Goal: Connect with others: Connect with others

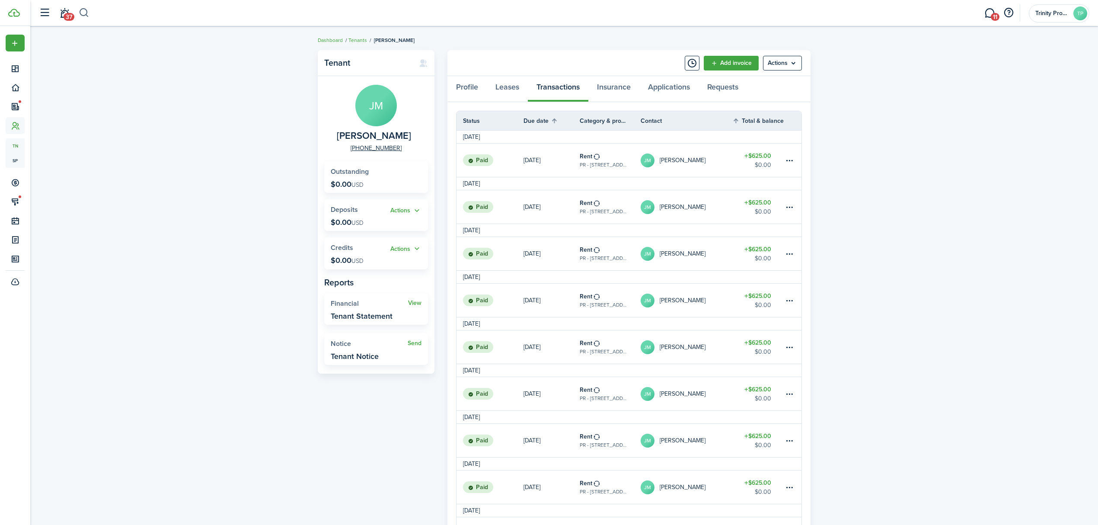
click at [86, 11] on button "button" at bounding box center [84, 13] width 11 height 15
type input "abon"
click at [118, 45] on span "Abon" at bounding box center [121, 44] width 14 height 9
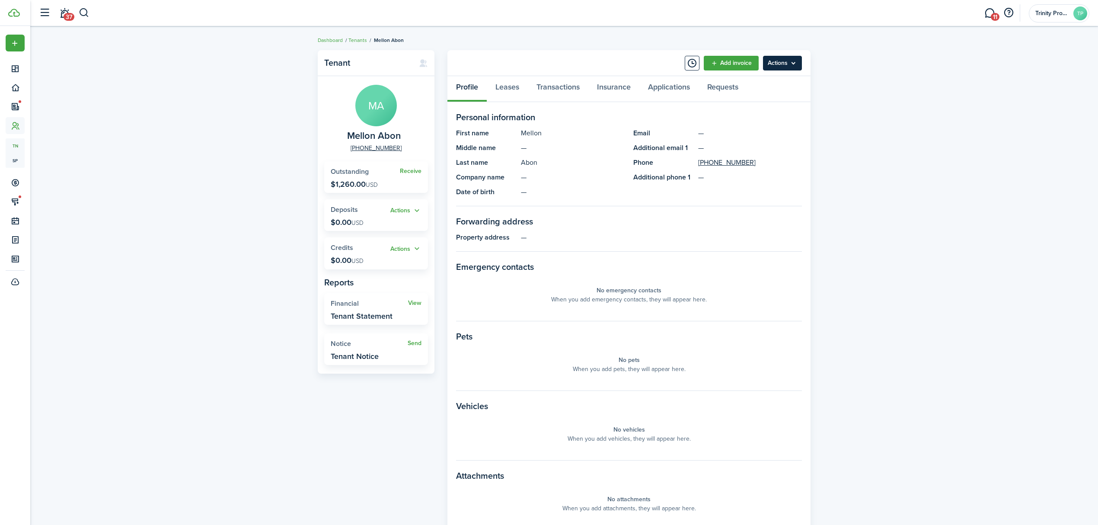
click at [788, 57] on menu-btn "Actions" at bounding box center [782, 63] width 39 height 15
click at [761, 94] on button "Send Connection" at bounding box center [764, 96] width 76 height 15
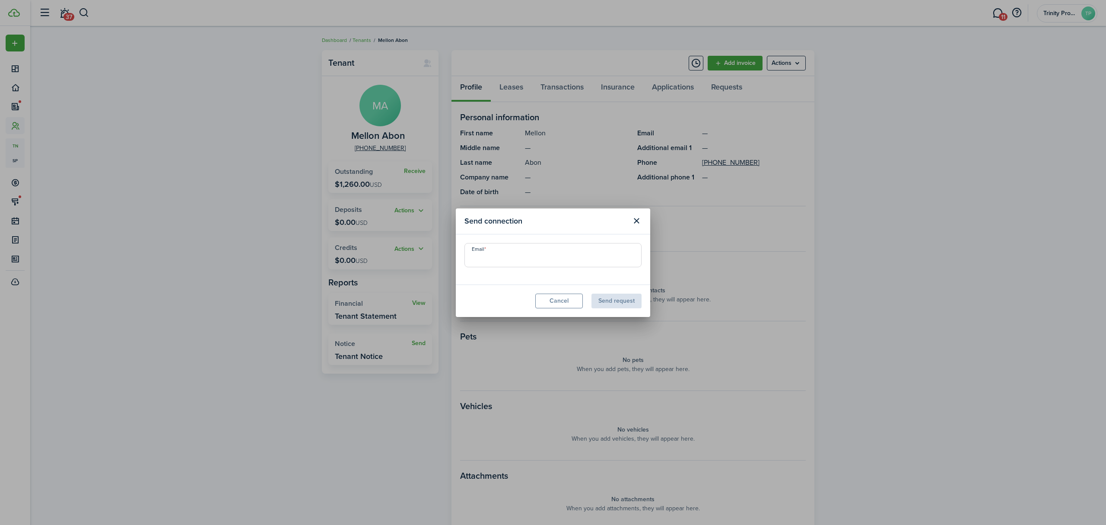
click at [539, 261] on input "Email" at bounding box center [553, 255] width 177 height 24
click at [635, 220] on button "Close modal" at bounding box center [636, 220] width 15 height 15
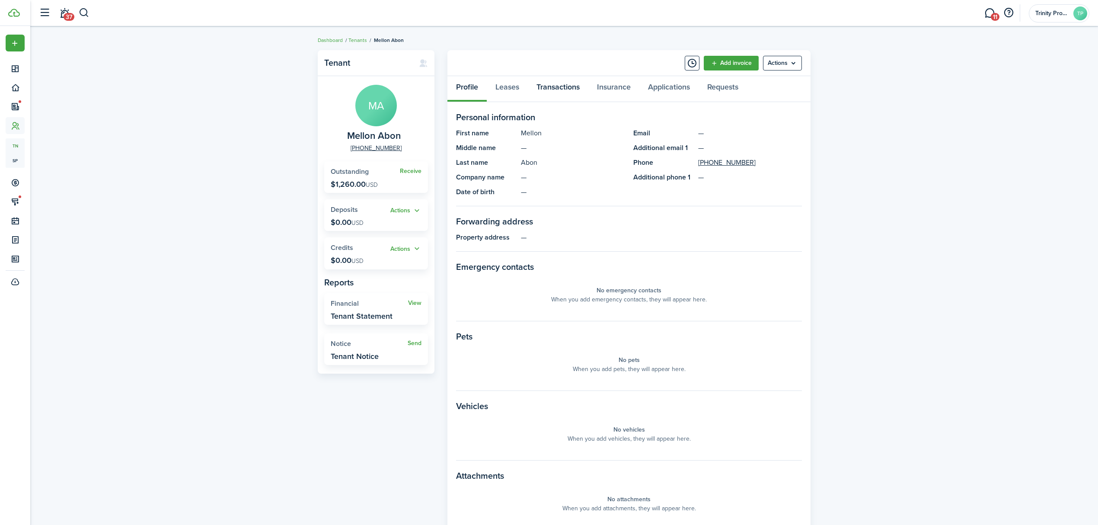
click at [558, 88] on link "Transactions" at bounding box center [558, 89] width 60 height 26
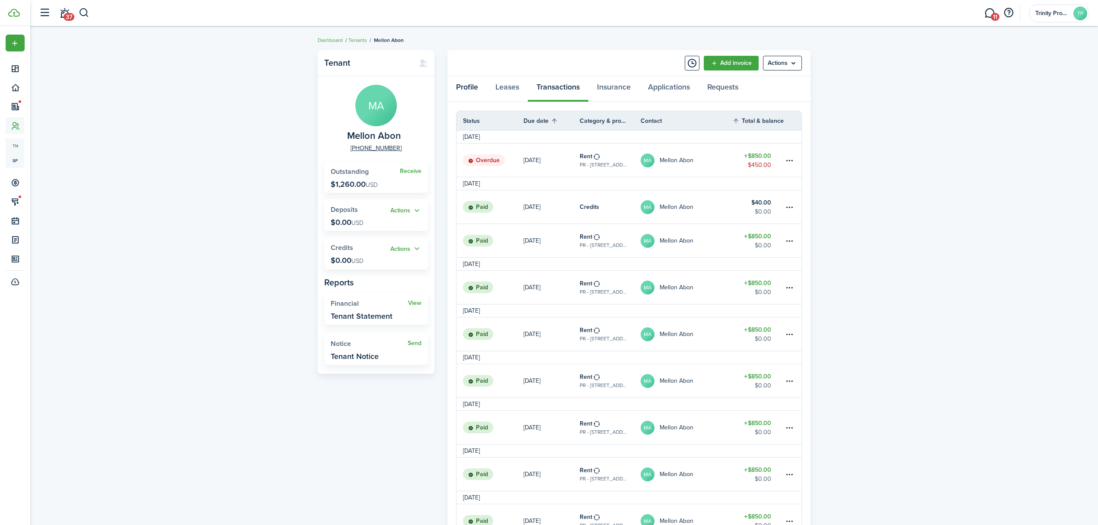
click at [460, 83] on link "Profile" at bounding box center [466, 89] width 39 height 26
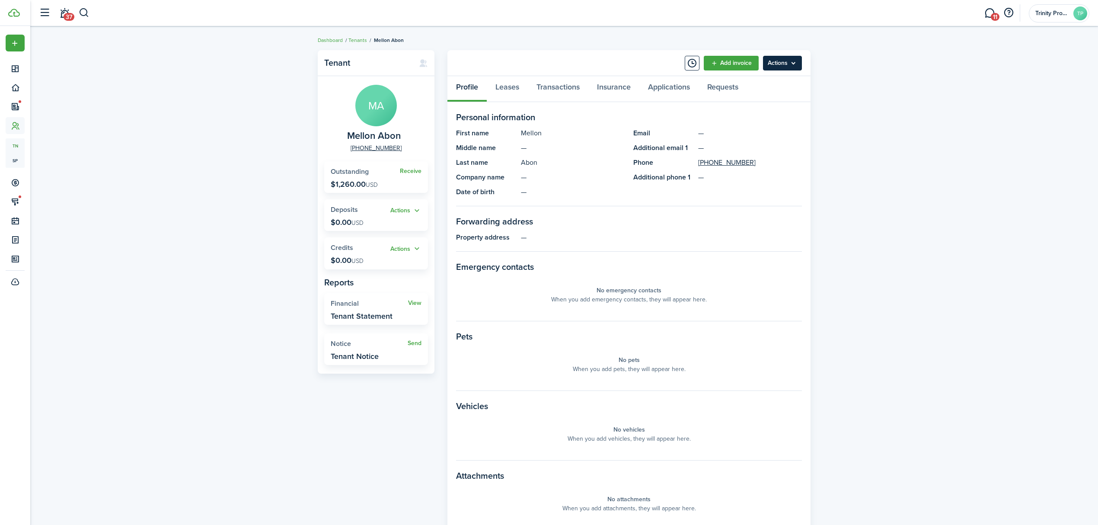
click at [787, 60] on menu-btn "Actions" at bounding box center [782, 63] width 39 height 15
click at [761, 94] on button "Send Connection" at bounding box center [764, 96] width 76 height 15
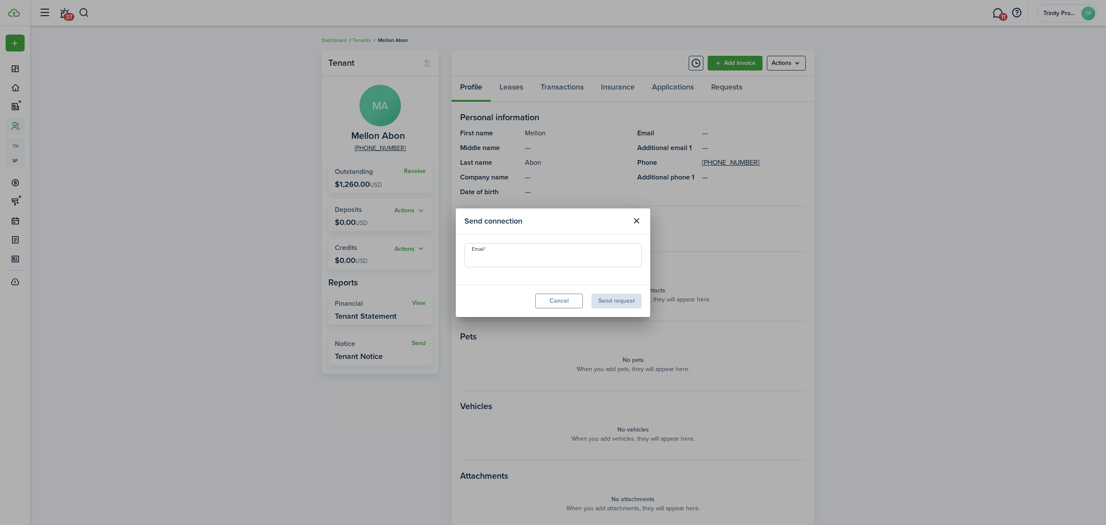
click at [547, 265] on input "Email" at bounding box center [553, 255] width 177 height 24
click at [608, 263] on input "[EMAIL_ADDRESS][DOMAIN_NAME]" at bounding box center [553, 255] width 177 height 24
type input "[EMAIL_ADDRESS][DOMAIN_NAME]"
click at [614, 301] on button "Send request" at bounding box center [617, 300] width 50 height 15
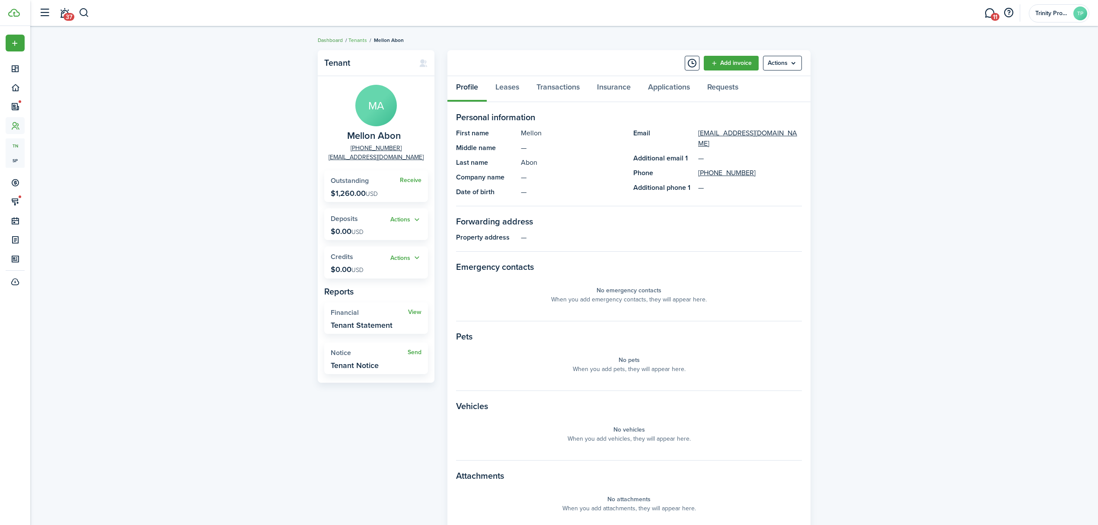
click at [325, 38] on link "Dashboard" at bounding box center [330, 40] width 25 height 8
